Goal: Information Seeking & Learning: Learn about a topic

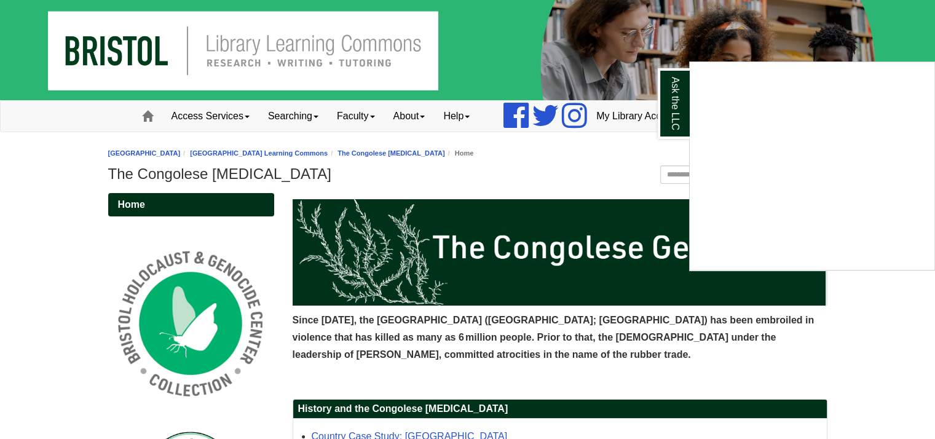
click at [676, 334] on div "Ask the LLC" at bounding box center [467, 219] width 935 height 439
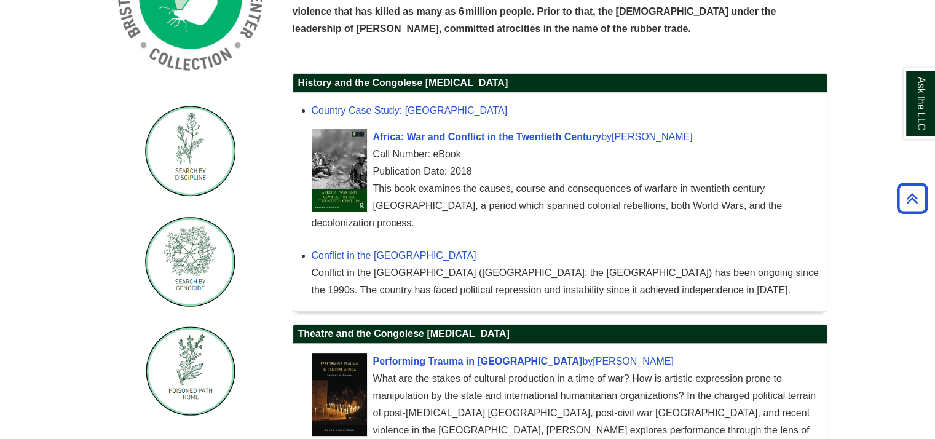
scroll to position [510, 0]
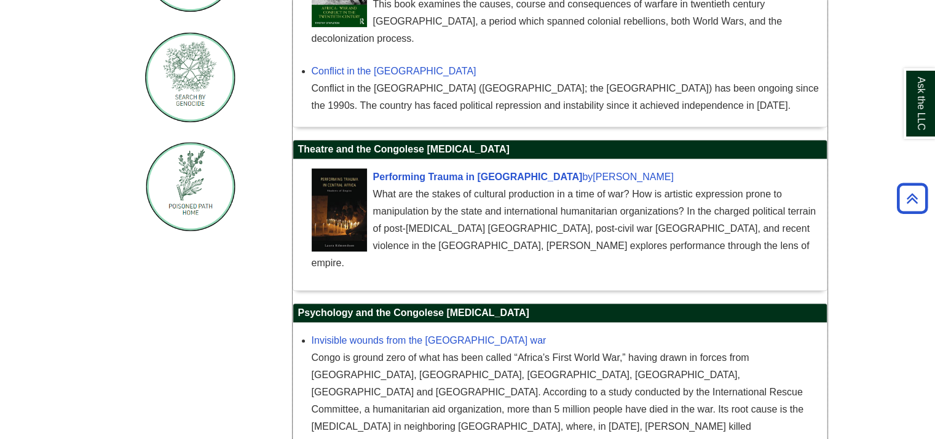
click at [538, 211] on div "What are the stakes of cultural production in a time of war? How is artistic ex…" at bounding box center [566, 229] width 509 height 86
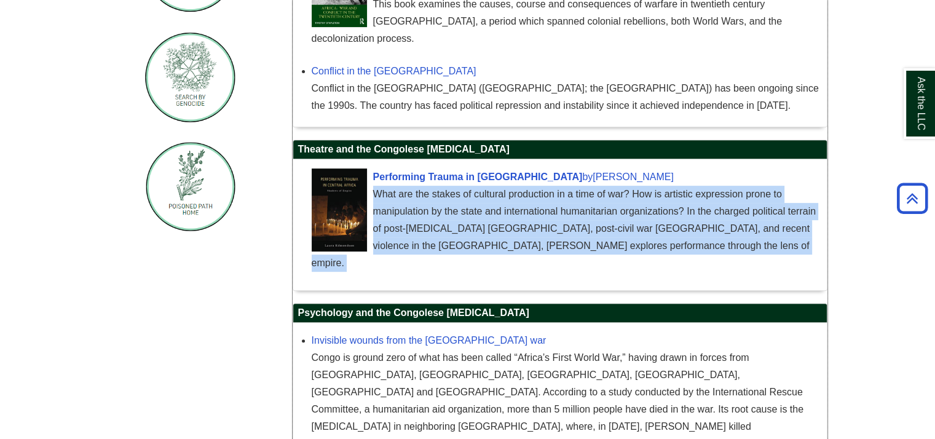
click at [538, 211] on div "What are the stakes of cultural production in a time of war? How is artistic ex…" at bounding box center [566, 229] width 509 height 86
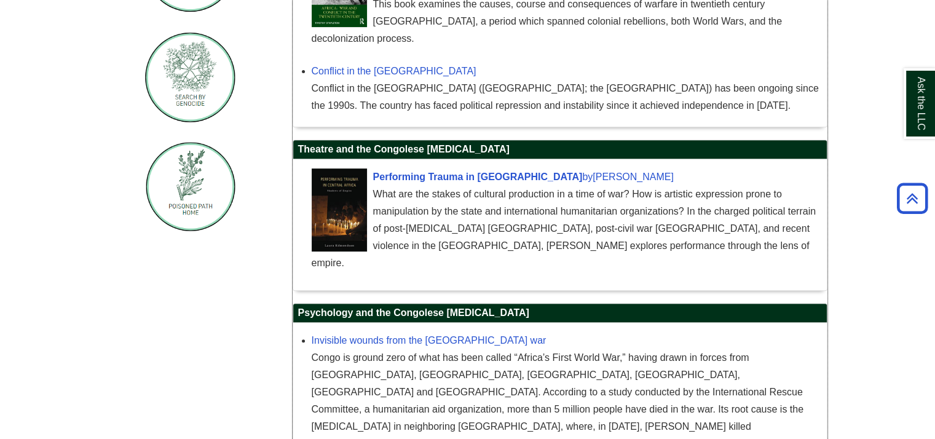
click at [825, 323] on div "Invisible wounds from the [GEOGRAPHIC_DATA] is ground zero of what has been cal…" at bounding box center [559, 394] width 533 height 142
click at [541, 355] on div "Congo is ground zero of what has been called “Africa’s First World War,” having…" at bounding box center [566, 400] width 509 height 103
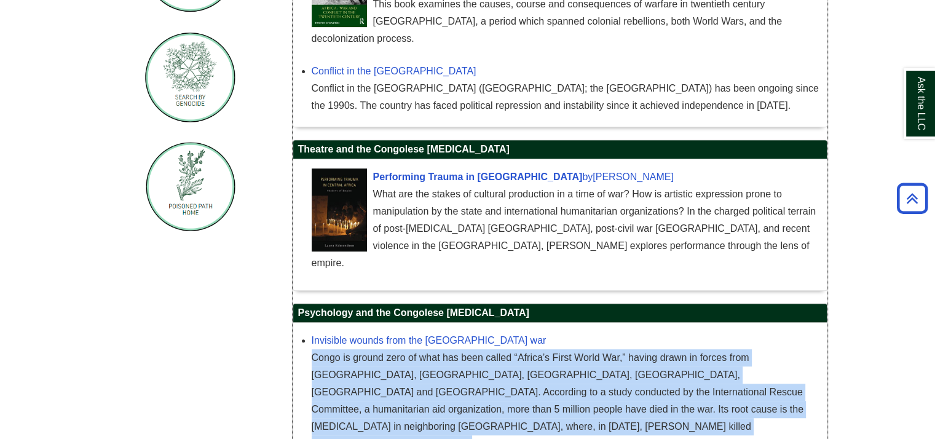
click at [541, 355] on div "Congo is ground zero of what has been called “Africa’s First World War,” having…" at bounding box center [566, 400] width 509 height 103
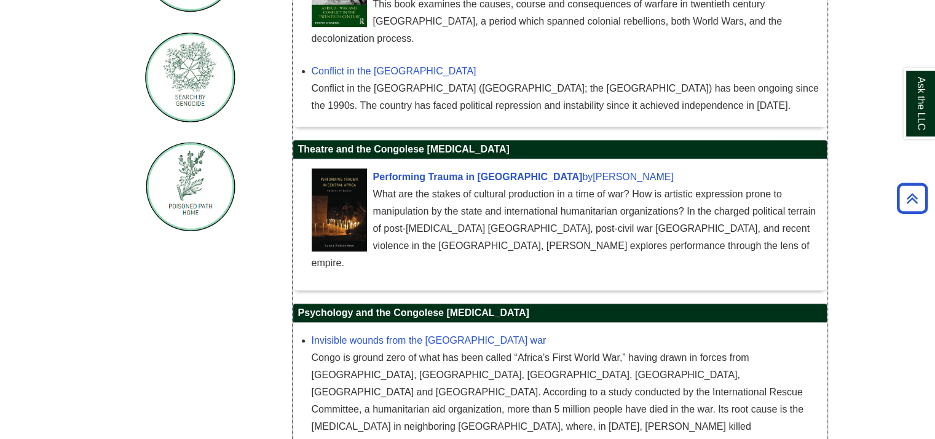
click at [543, 208] on div "What are the stakes of cultural production in a time of war? How is artistic ex…" at bounding box center [566, 229] width 509 height 86
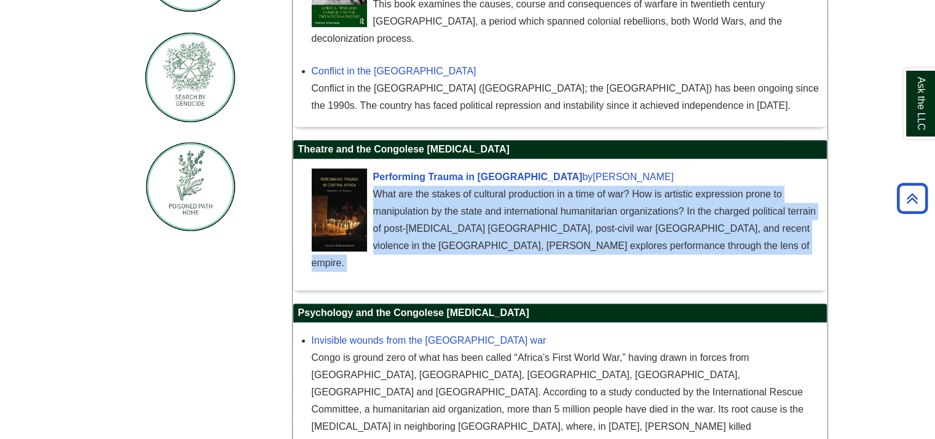
click at [543, 208] on div "What are the stakes of cultural production in a time of war? How is artistic ex…" at bounding box center [566, 229] width 509 height 86
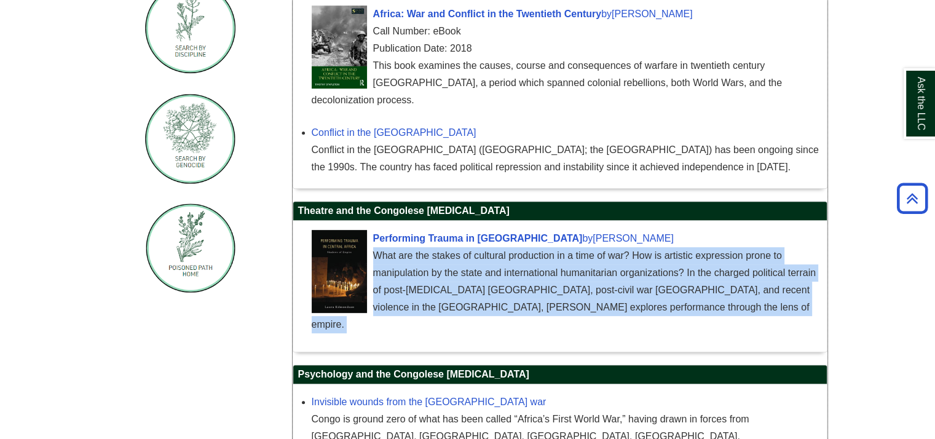
scroll to position [387, 0]
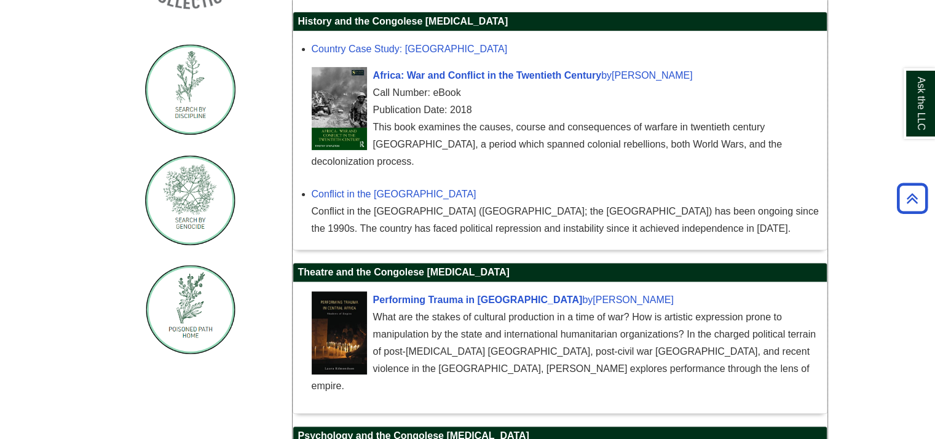
click at [541, 203] on div "Conflict in the [GEOGRAPHIC_DATA] ([GEOGRAPHIC_DATA]; the [GEOGRAPHIC_DATA]) ha…" at bounding box center [566, 220] width 509 height 34
click at [543, 203] on div "Conflict in the [GEOGRAPHIC_DATA] ([GEOGRAPHIC_DATA]; the [GEOGRAPHIC_DATA]) ha…" at bounding box center [566, 220] width 509 height 34
click at [599, 205] on div "Conflict in the [GEOGRAPHIC_DATA] ([GEOGRAPHIC_DATA]; the [GEOGRAPHIC_DATA]) ha…" at bounding box center [566, 220] width 509 height 34
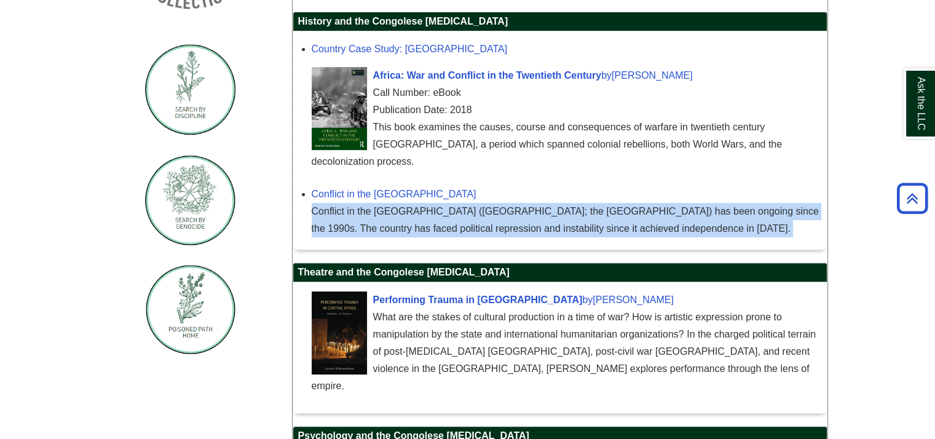
click at [598, 205] on div "Conflict in the [GEOGRAPHIC_DATA] ([GEOGRAPHIC_DATA]; the [GEOGRAPHIC_DATA]) ha…" at bounding box center [566, 220] width 509 height 34
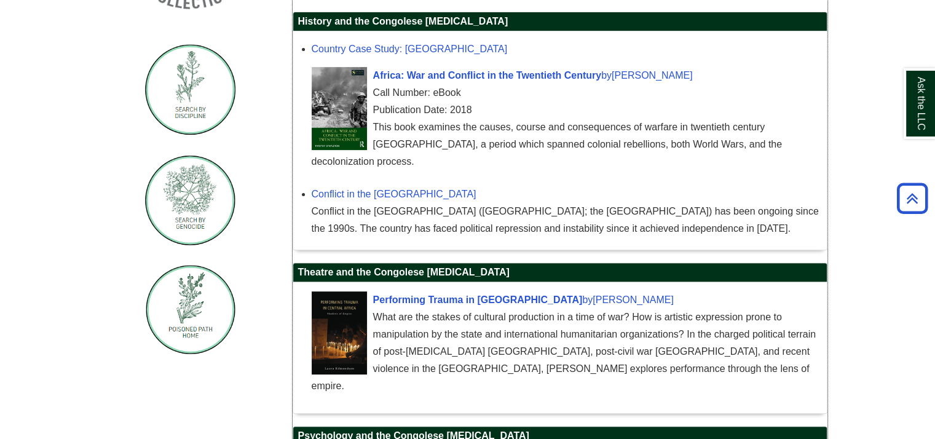
click at [605, 309] on div "What are the stakes of cultural production in a time of war? How is artistic ex…" at bounding box center [566, 352] width 509 height 86
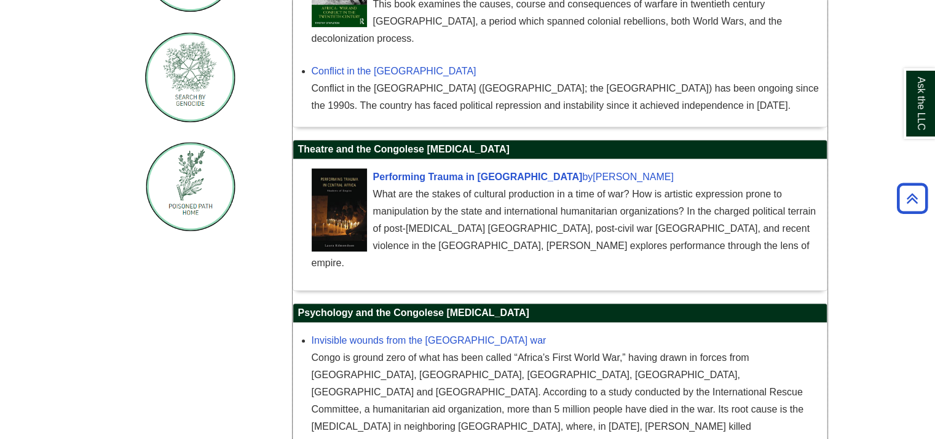
click at [432, 361] on div "Congo is ground zero of what has been called “Africa’s First World War,” having…" at bounding box center [566, 400] width 509 height 103
click at [434, 335] on link "Invisible wounds from the [GEOGRAPHIC_DATA] war" at bounding box center [429, 340] width 235 height 10
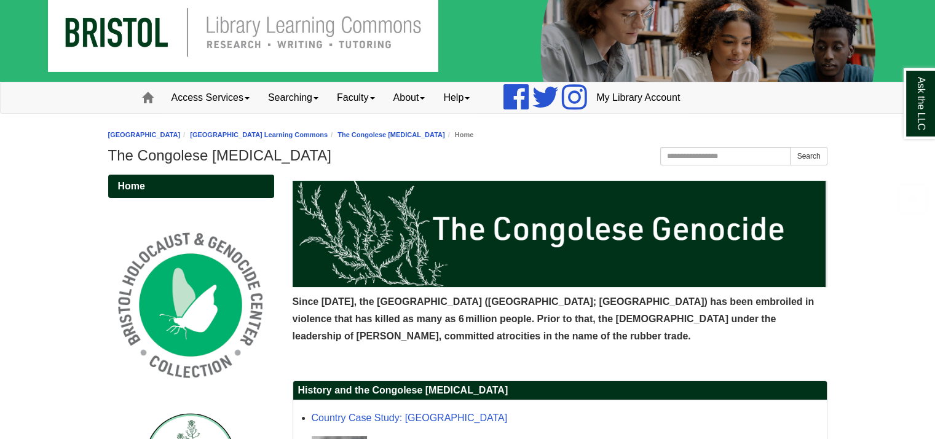
scroll to position [264, 0]
